Goal: Information Seeking & Learning: Learn about a topic

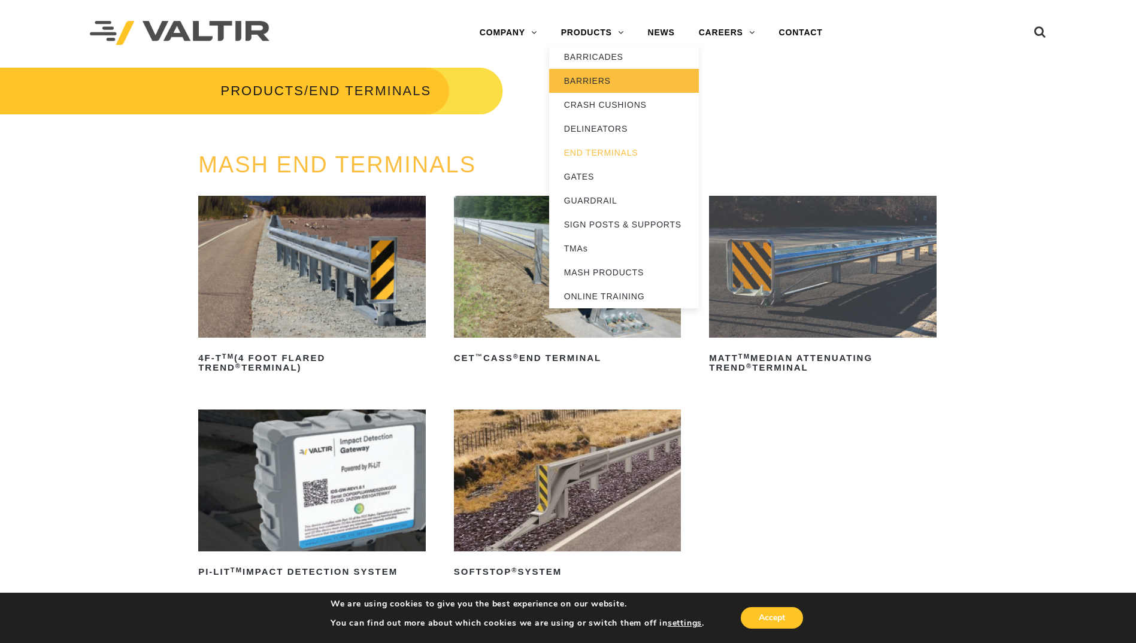
click at [598, 82] on link "BARRIERS" at bounding box center [624, 81] width 150 height 24
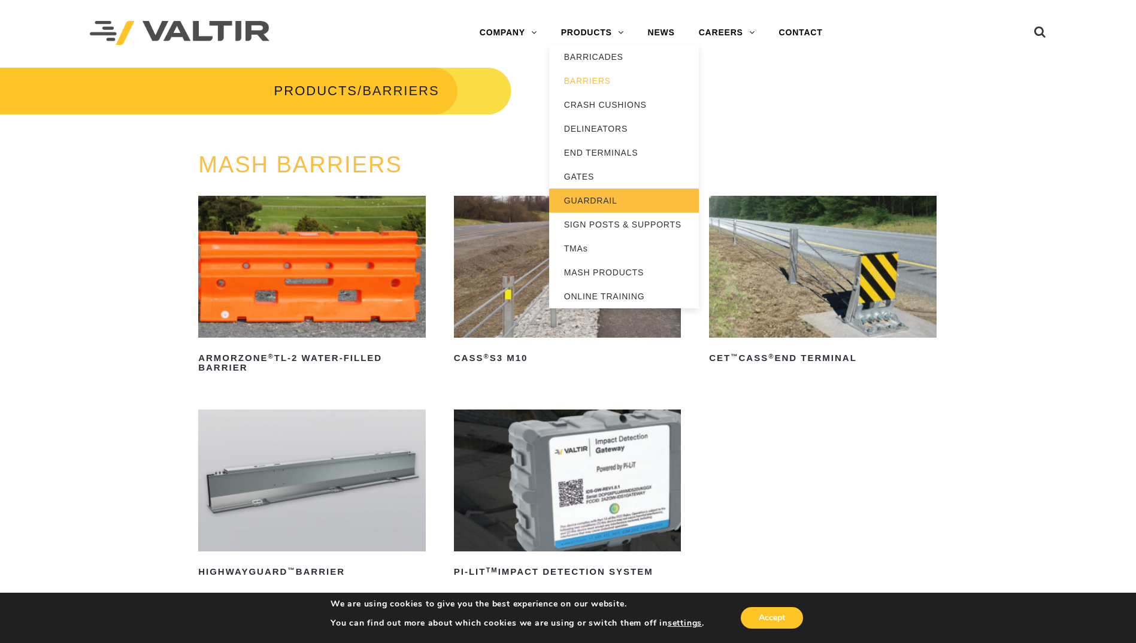
click at [605, 198] on link "GUARDRAIL" at bounding box center [624, 201] width 150 height 24
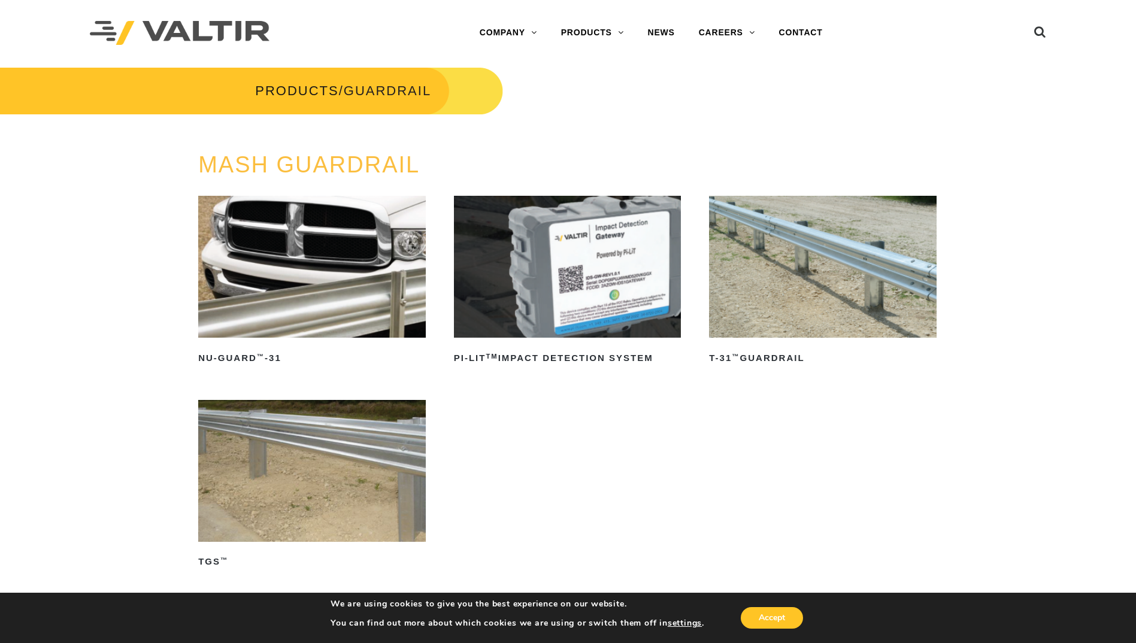
click at [889, 256] on img at bounding box center [823, 267] width 228 height 142
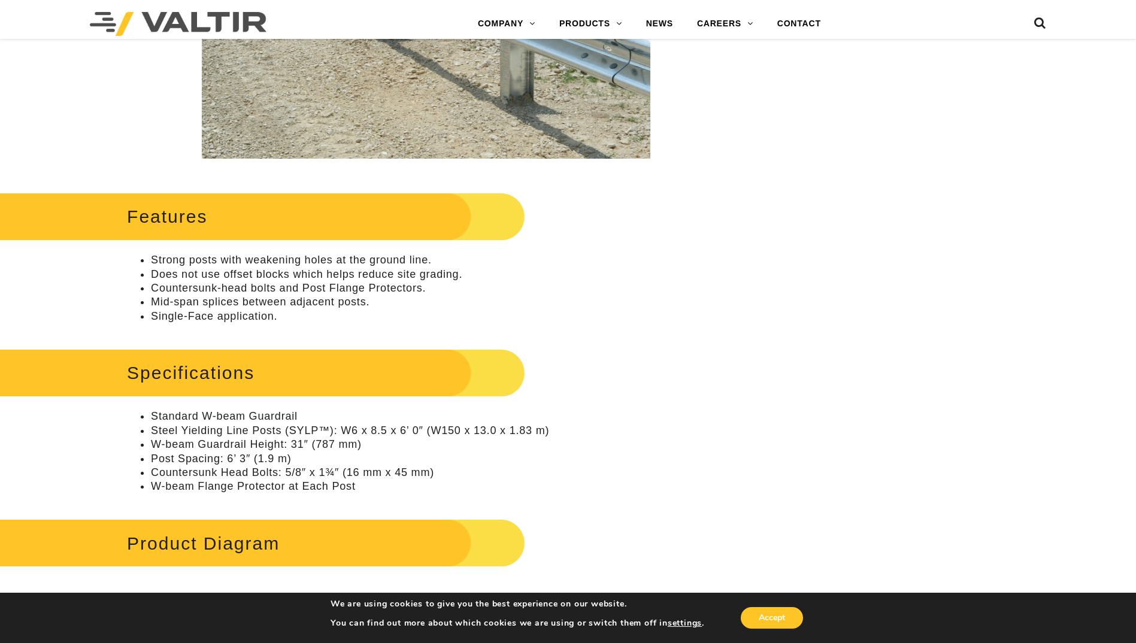
scroll to position [599, 0]
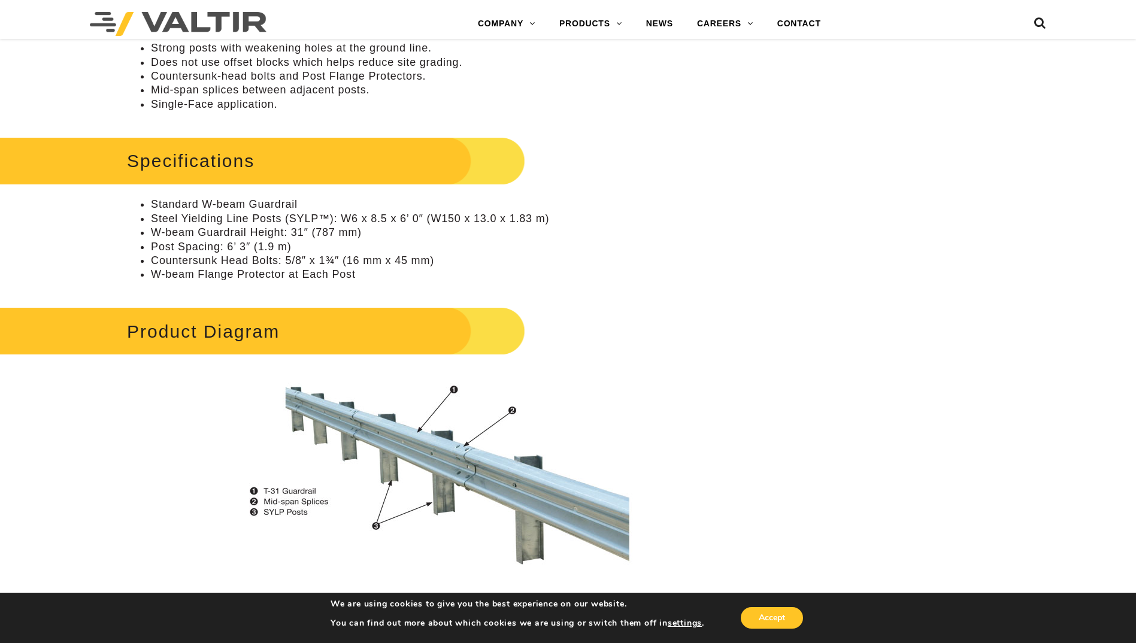
click at [226, 241] on li "Post Spacing: 6’ 3″ (1.9 m)" at bounding box center [438, 247] width 575 height 14
drag, startPoint x: 146, startPoint y: 241, endPoint x: 315, endPoint y: 240, distance: 169.5
click at [315, 240] on ul "Standard W-beam Guardrail Steel Yielding Line Posts (SYLP™): W6 x 8.5 x 6’ 0″ (…" at bounding box center [426, 240] width 598 height 84
click at [315, 240] on li "Post Spacing: 6’ 3″ (1.9 m)" at bounding box center [438, 247] width 575 height 14
